Goal: Find specific page/section

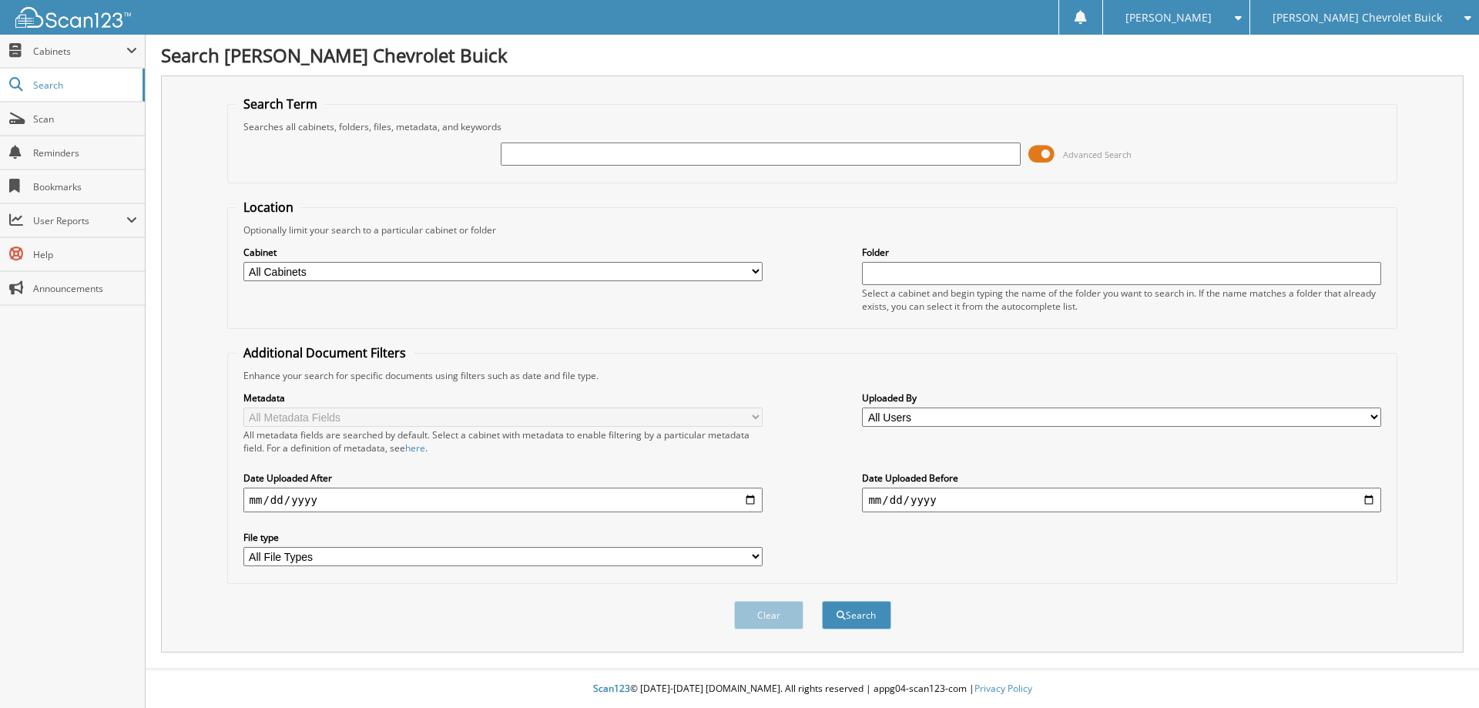
click at [580, 156] on input "text" at bounding box center [760, 154] width 519 height 23
type input "6807"
click at [822, 601] on button "Search" at bounding box center [856, 615] width 69 height 29
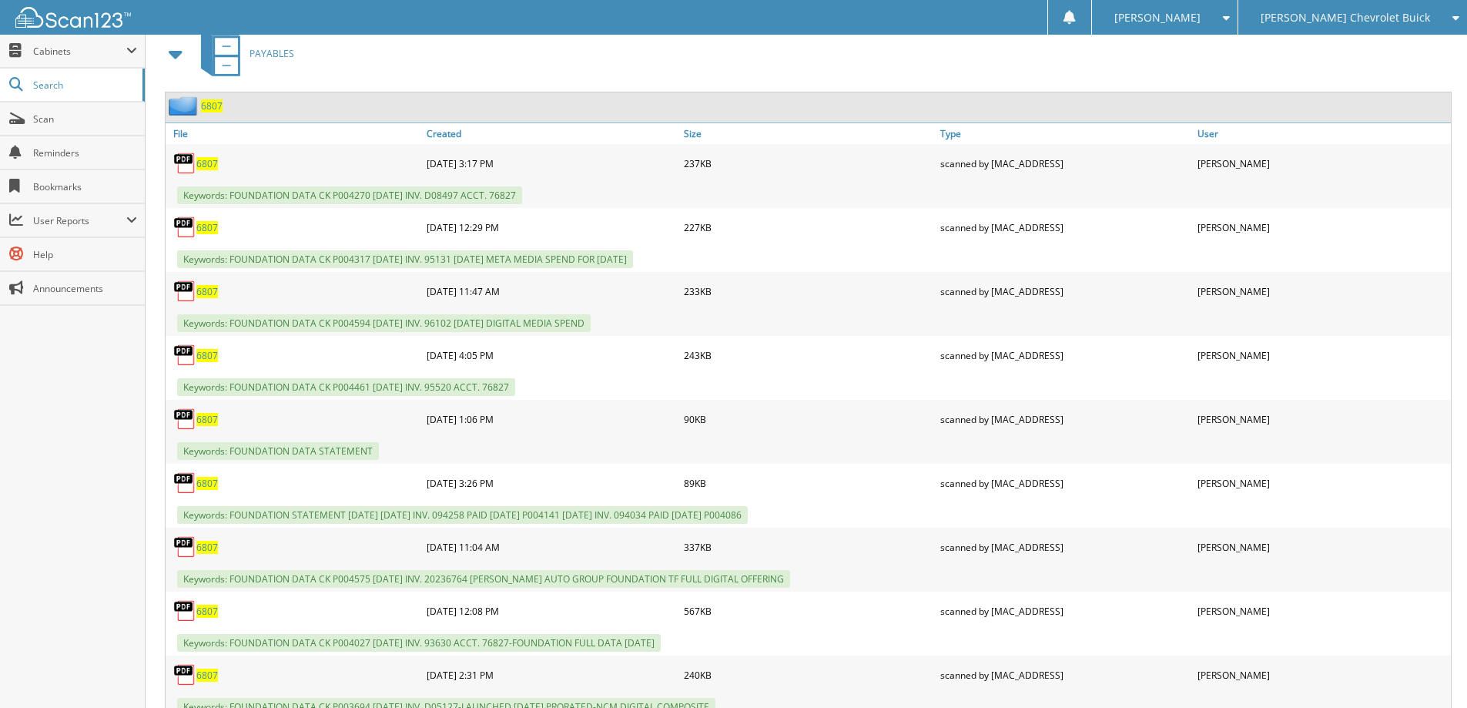
scroll to position [693, 0]
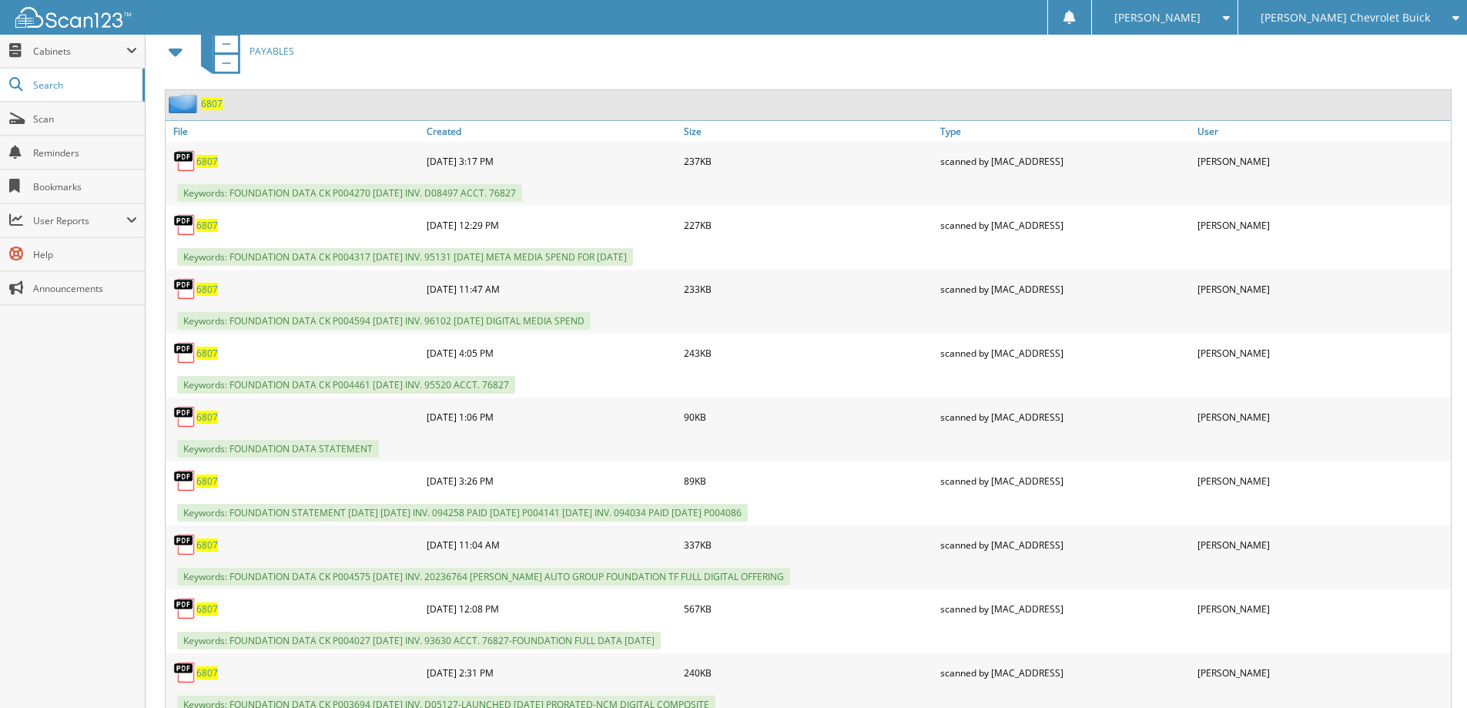
click at [216, 102] on span "6807" at bounding box center [212, 103] width 22 height 13
